Goal: Navigation & Orientation: Go to known website

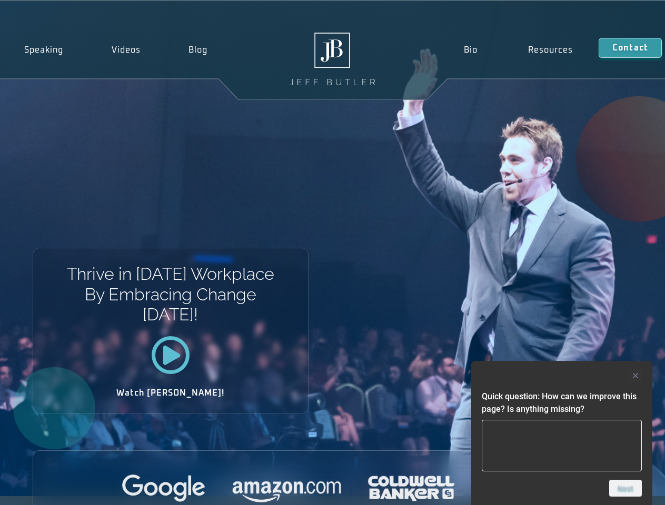
click at [562, 376] on div at bounding box center [562, 376] width 160 height 13
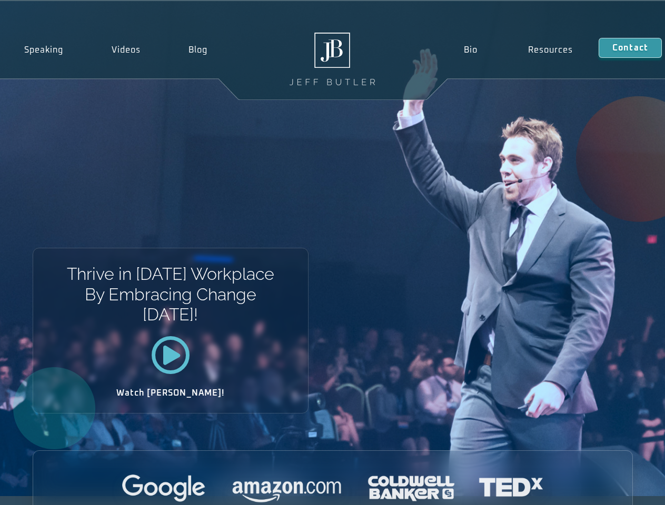
click at [625, 489] on div at bounding box center [332, 489] width 599 height 29
